Goal: Task Accomplishment & Management: Use online tool/utility

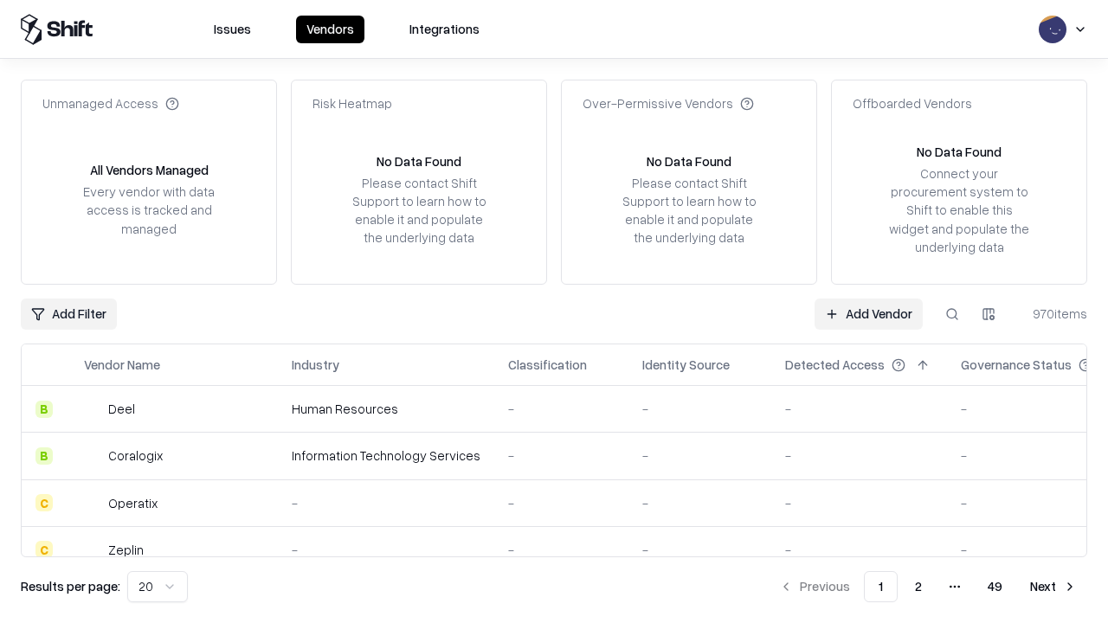
click at [868, 313] on link "Add Vendor" at bounding box center [869, 314] width 108 height 31
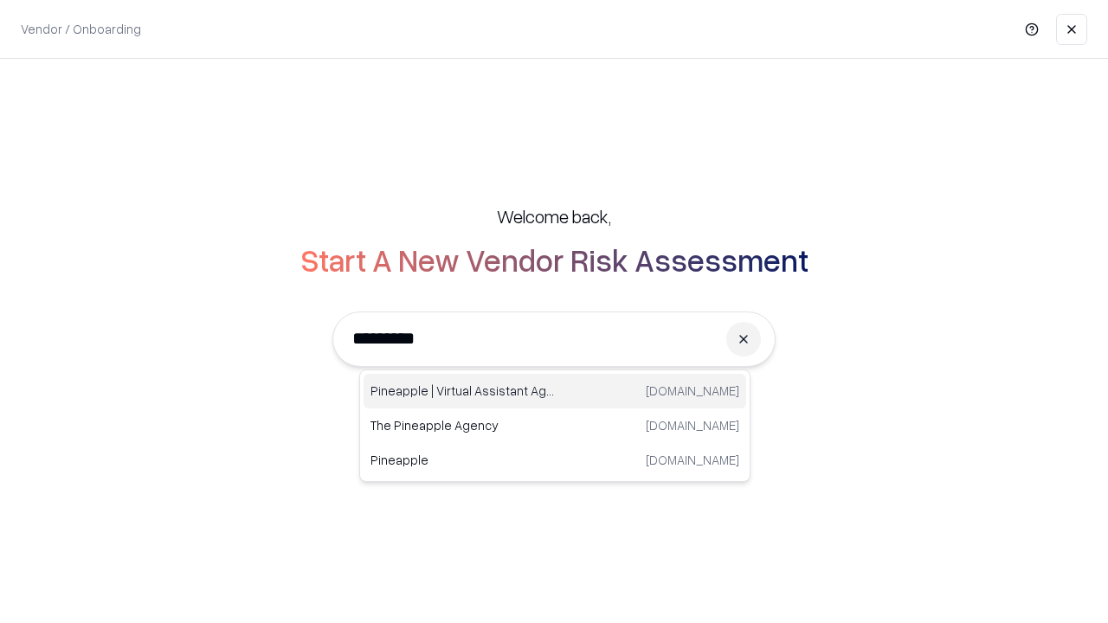
click at [555, 391] on div "Pineapple | Virtual Assistant Agency [DOMAIN_NAME]" at bounding box center [555, 391] width 383 height 35
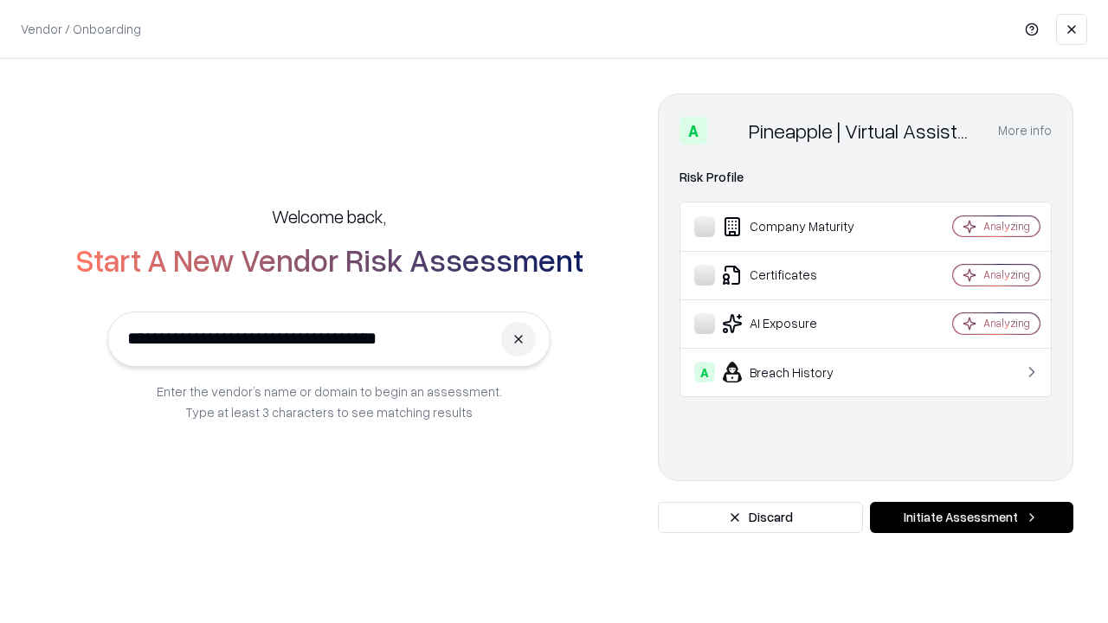
type input "**********"
click at [971, 518] on button "Initiate Assessment" at bounding box center [971, 517] width 203 height 31
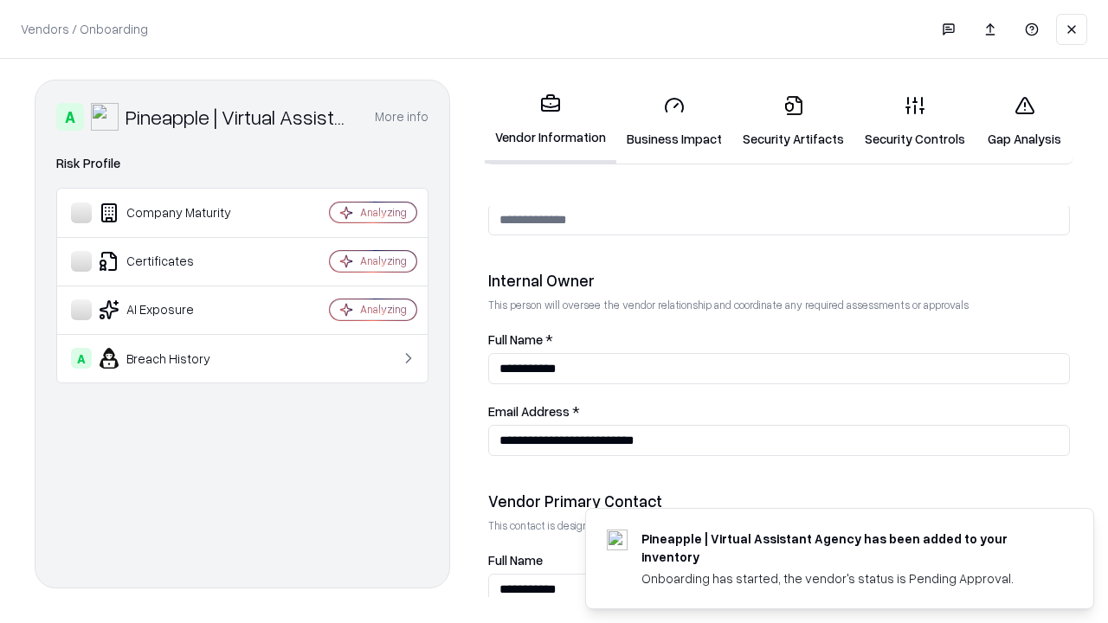
scroll to position [897, 0]
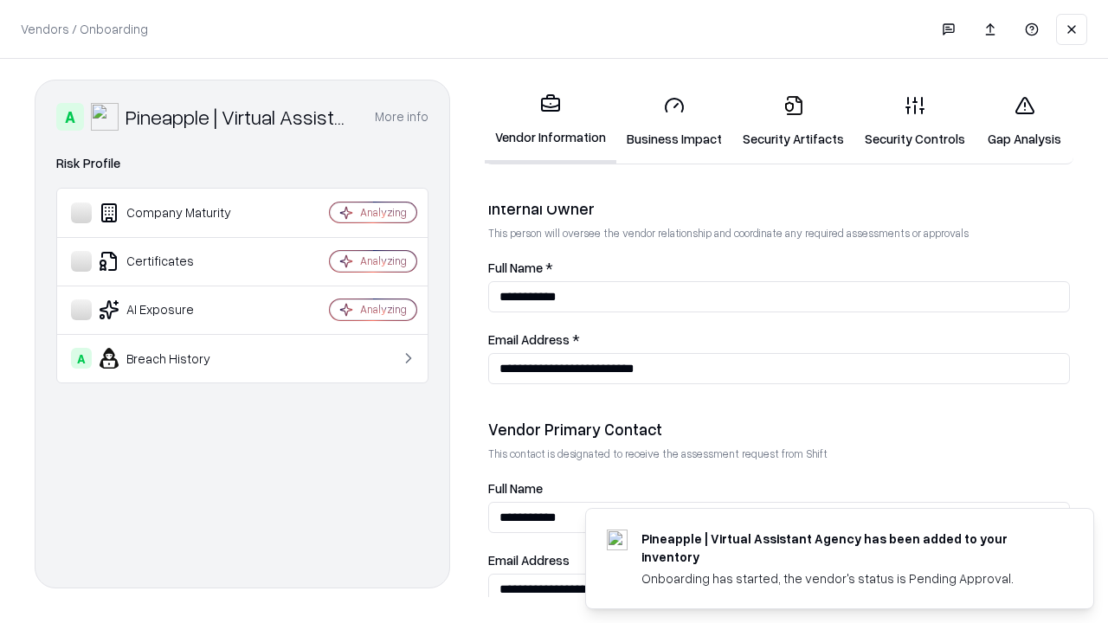
click at [674, 121] on link "Business Impact" at bounding box center [674, 121] width 116 height 81
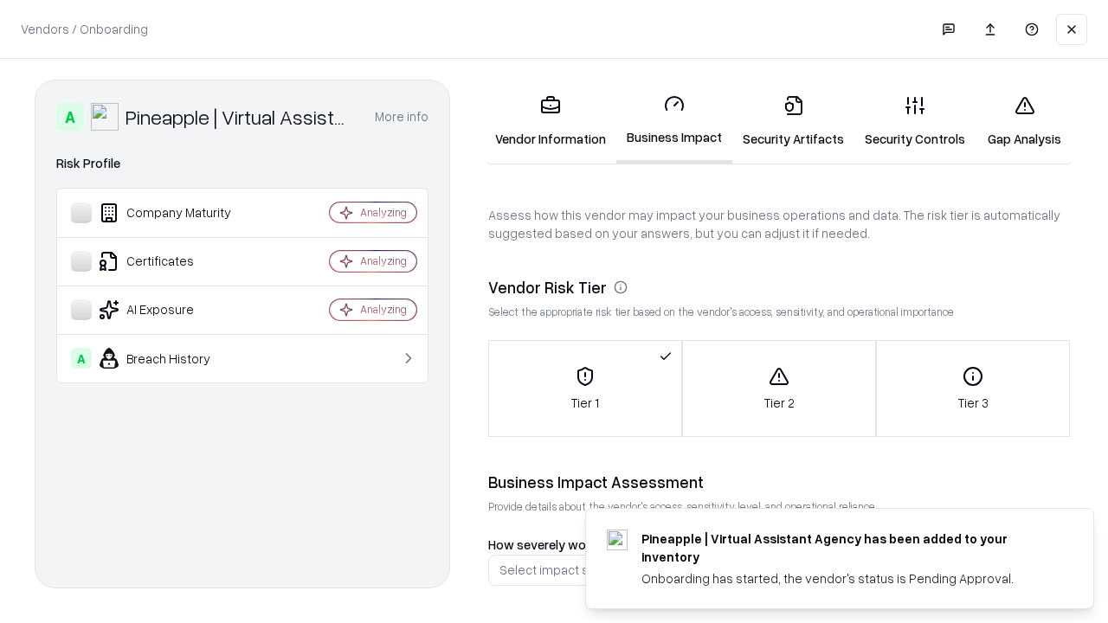
click at [1024, 121] on link "Gap Analysis" at bounding box center [1025, 121] width 98 height 81
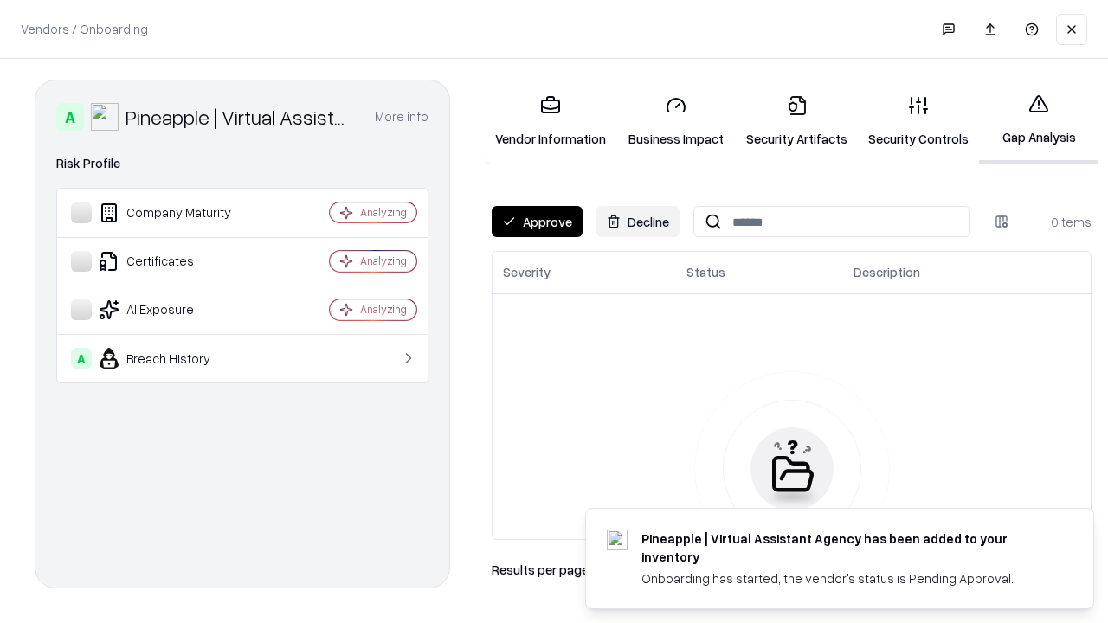
click at [537, 222] on button "Approve" at bounding box center [537, 221] width 91 height 31
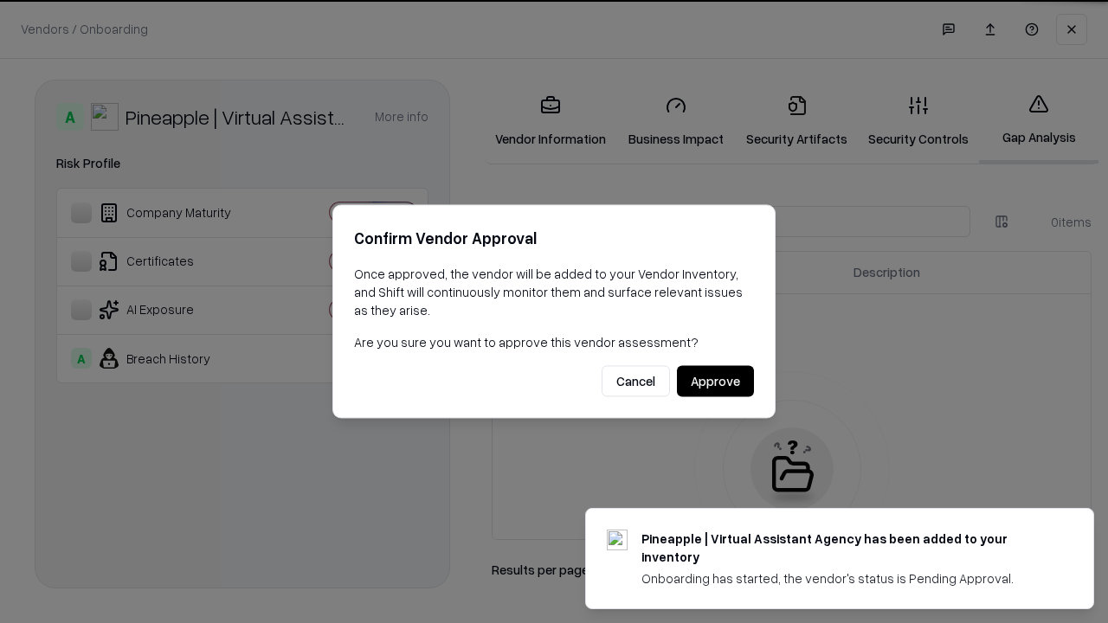
click at [715, 381] on button "Approve" at bounding box center [715, 381] width 77 height 31
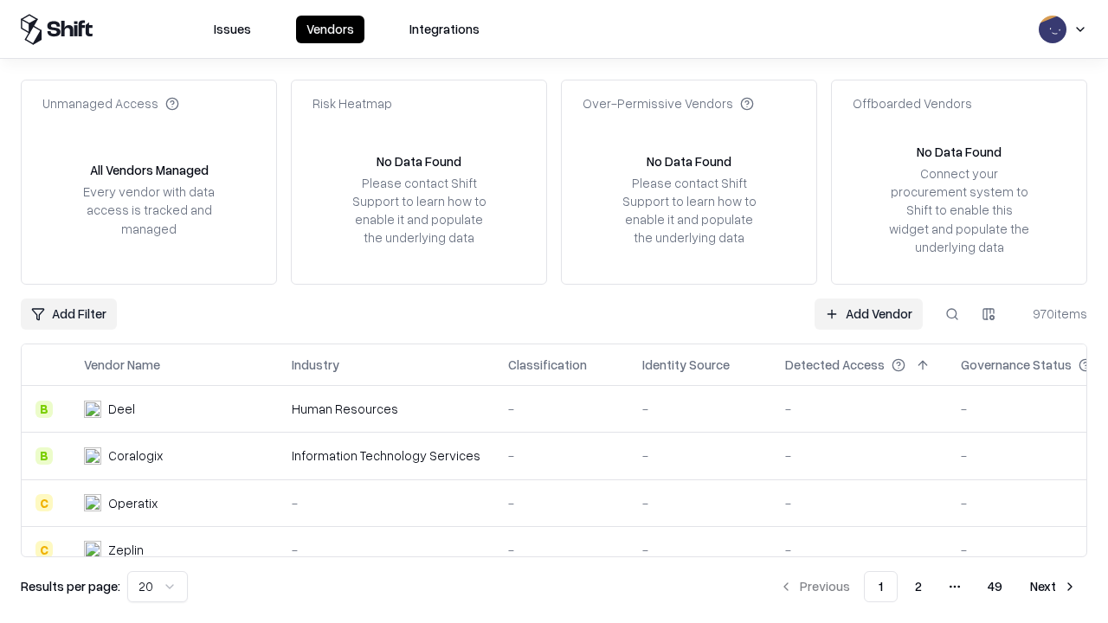
type input "**********"
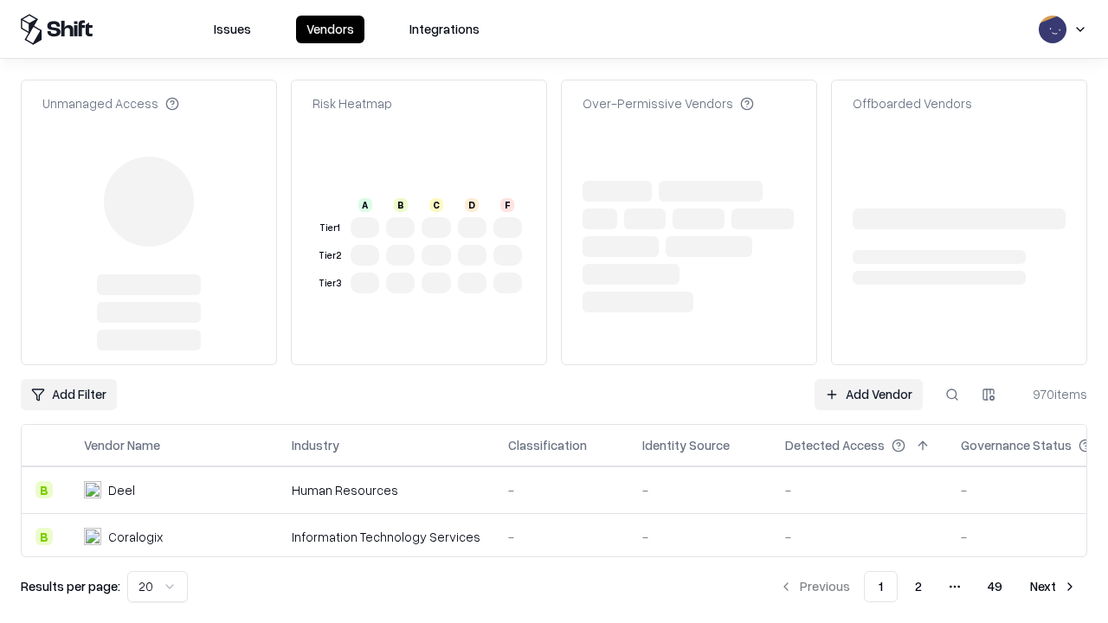
click at [868, 395] on link "Add Vendor" at bounding box center [869, 394] width 108 height 31
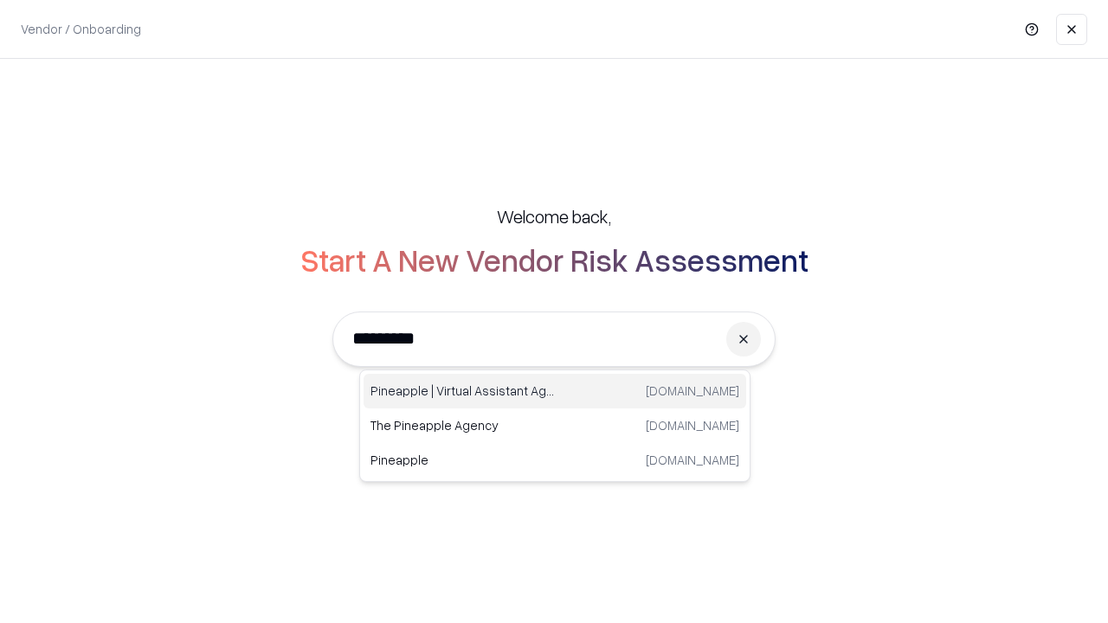
click at [555, 391] on div "Pineapple | Virtual Assistant Agency [DOMAIN_NAME]" at bounding box center [555, 391] width 383 height 35
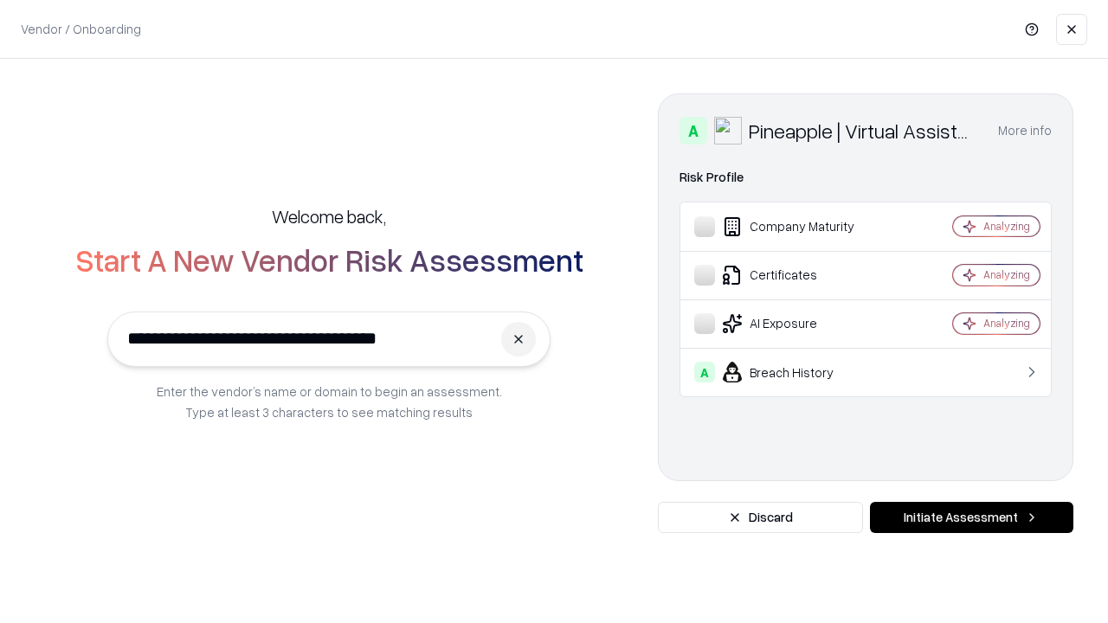
type input "**********"
click at [971, 518] on button "Initiate Assessment" at bounding box center [971, 517] width 203 height 31
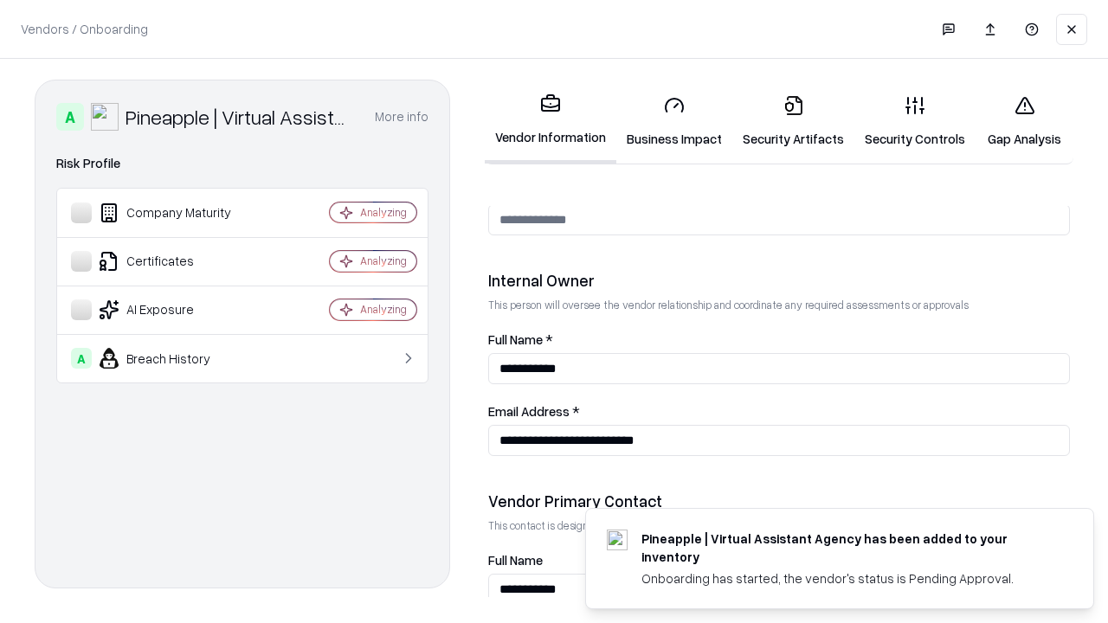
scroll to position [897, 0]
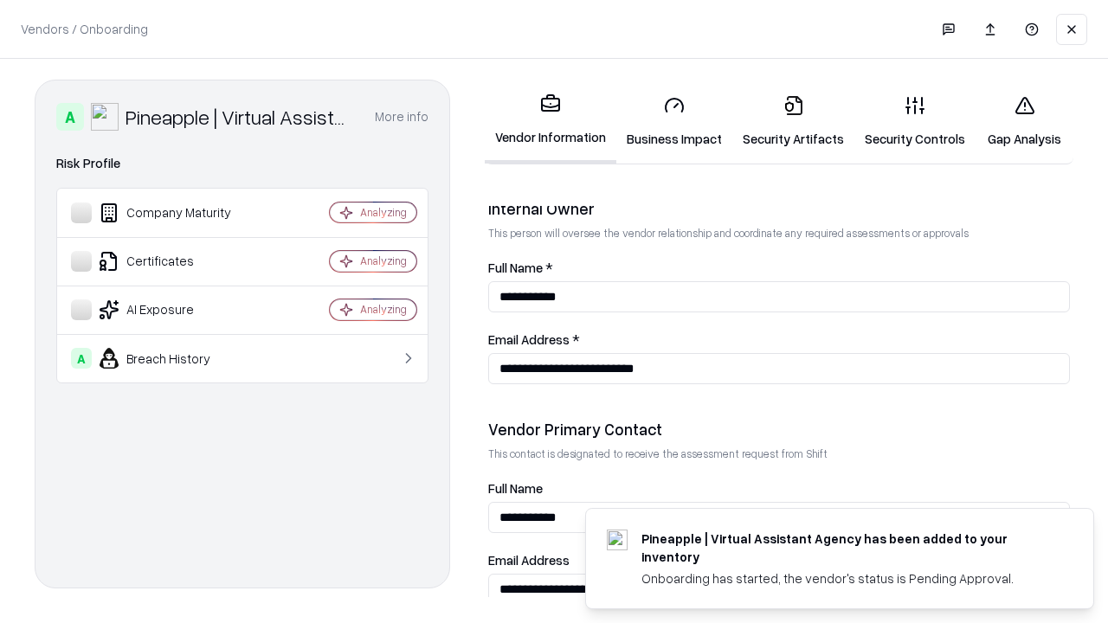
click at [1024, 121] on link "Gap Analysis" at bounding box center [1025, 121] width 98 height 81
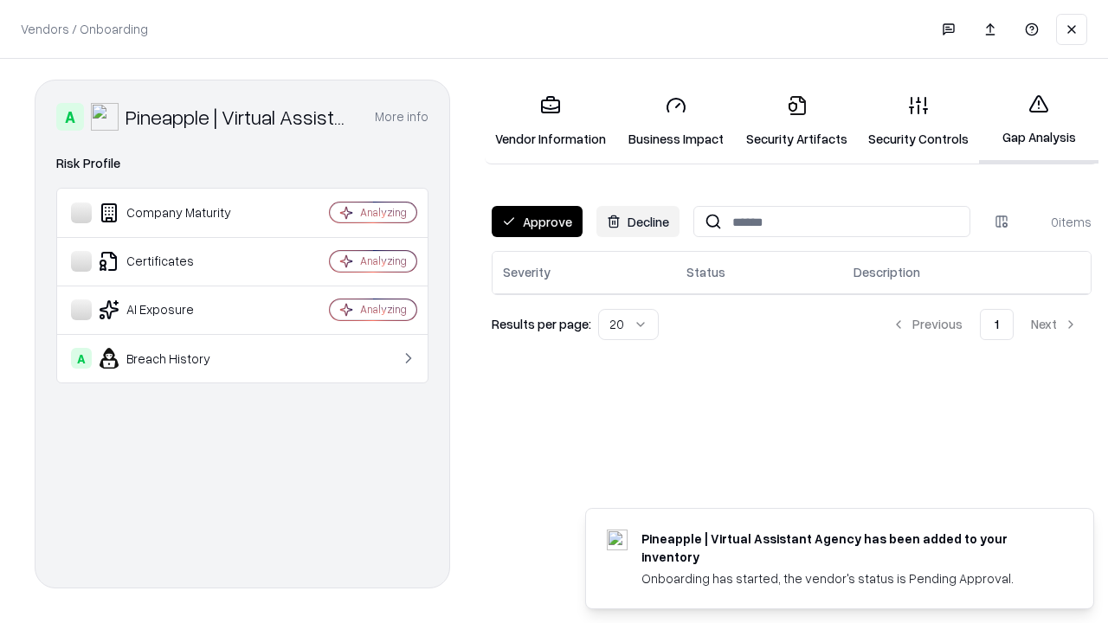
click at [537, 222] on button "Approve" at bounding box center [537, 221] width 91 height 31
